Goal: Feedback & Contribution: Contribute content

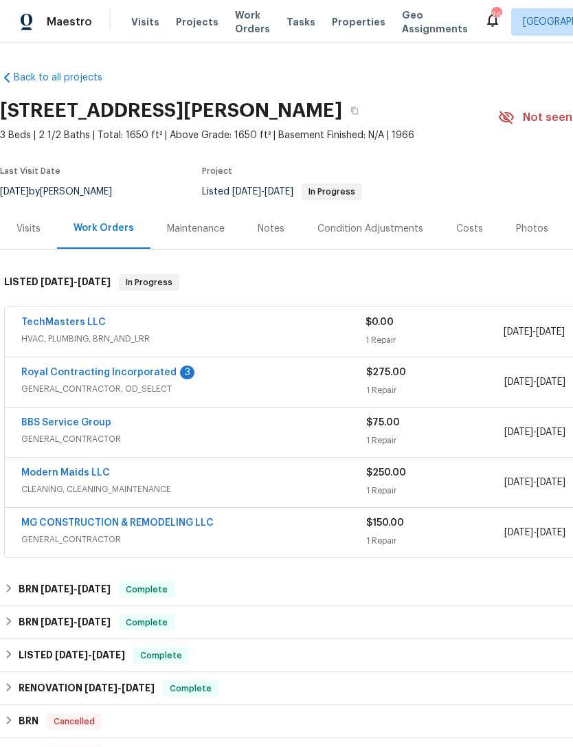
click at [281, 222] on div "Notes" at bounding box center [271, 229] width 27 height 14
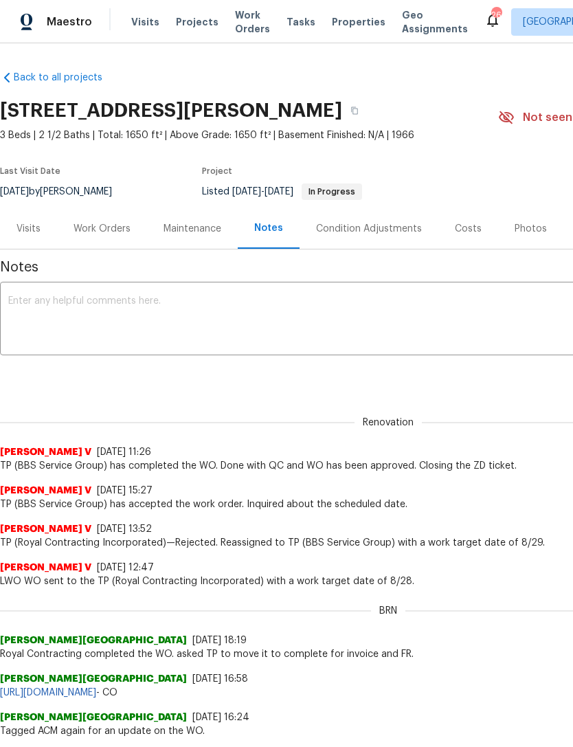
click at [95, 311] on textarea at bounding box center [388, 320] width 760 height 48
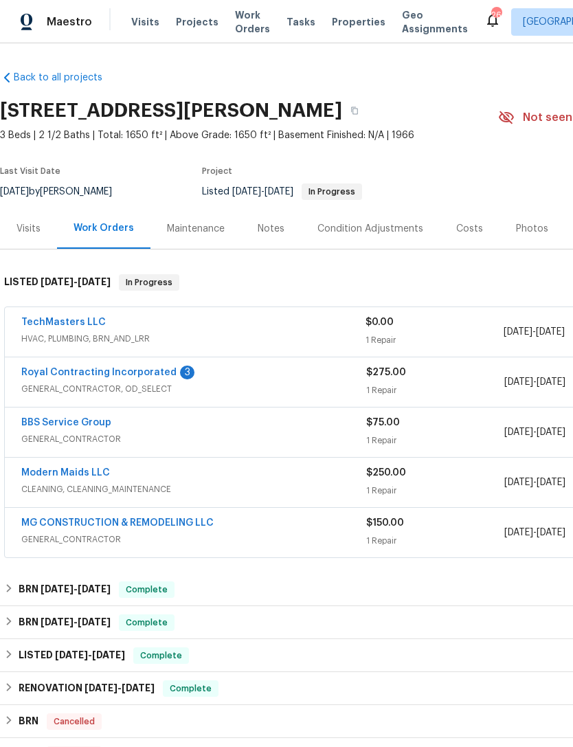
click at [278, 225] on div "Notes" at bounding box center [271, 229] width 27 height 14
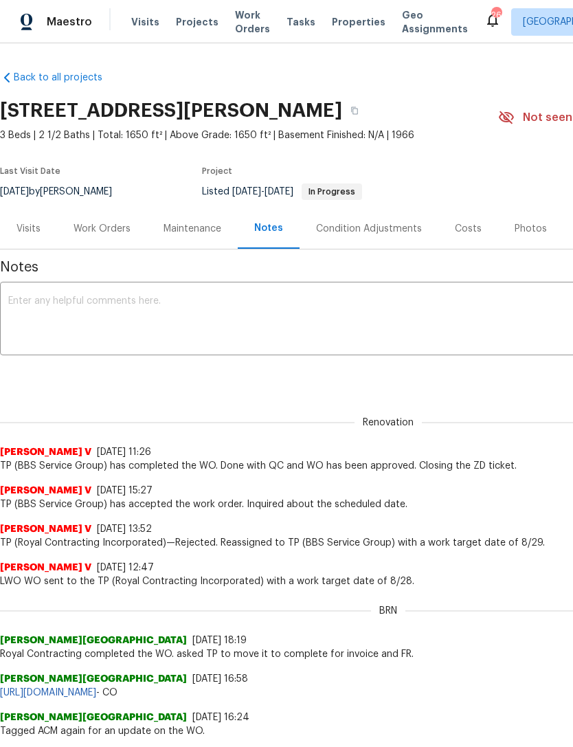
click at [106, 306] on textarea at bounding box center [388, 320] width 760 height 48
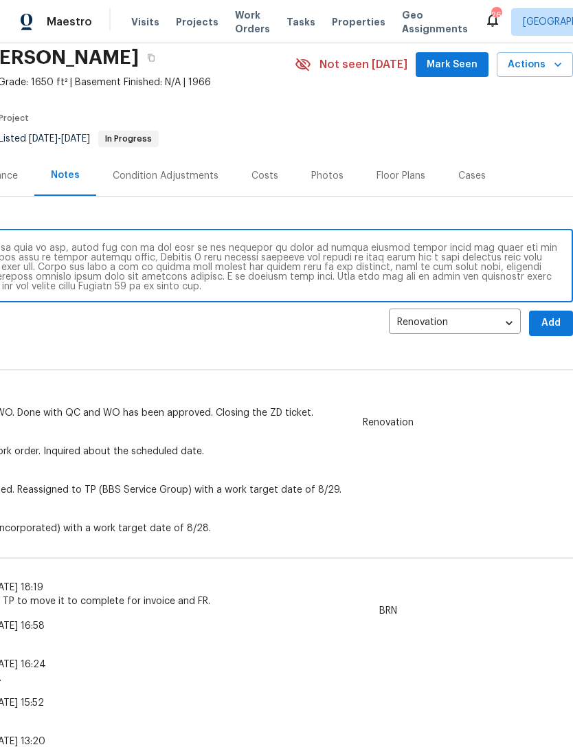
scroll to position [52, 203]
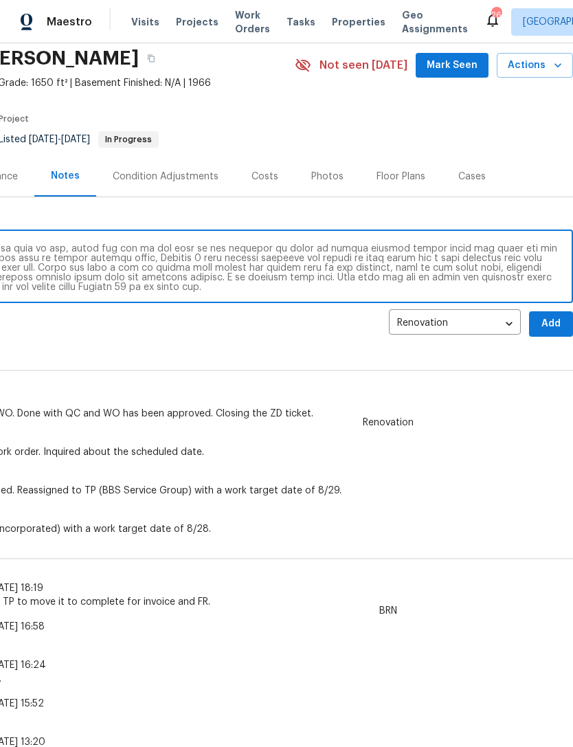
type textarea "I visited the home on October 6, 2025 for the first time and this home has majo…"
click at [557, 325] on span "Add" at bounding box center [551, 323] width 22 height 17
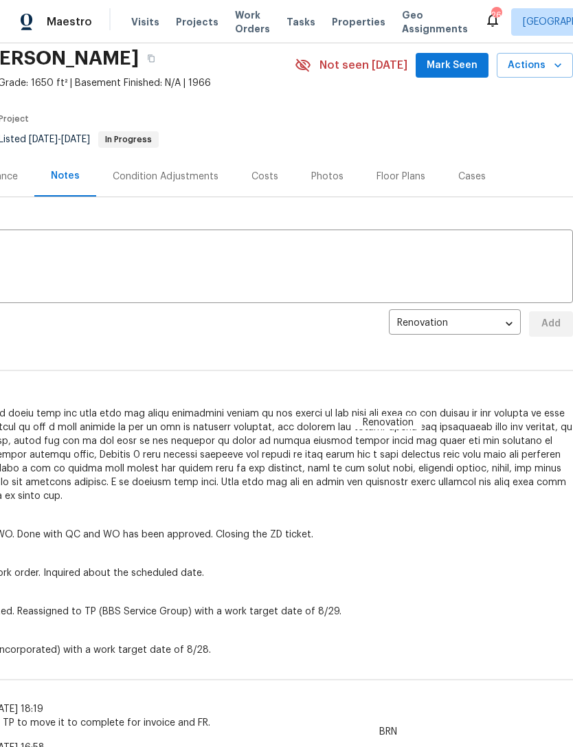
scroll to position [0, 0]
click at [309, 111] on section "9380 Crystal Ln, Bel Alton, MD 20611 3 Beds | 2 1/2 Baths | Total: 1650 ft² | A…" at bounding box center [185, 98] width 776 height 115
